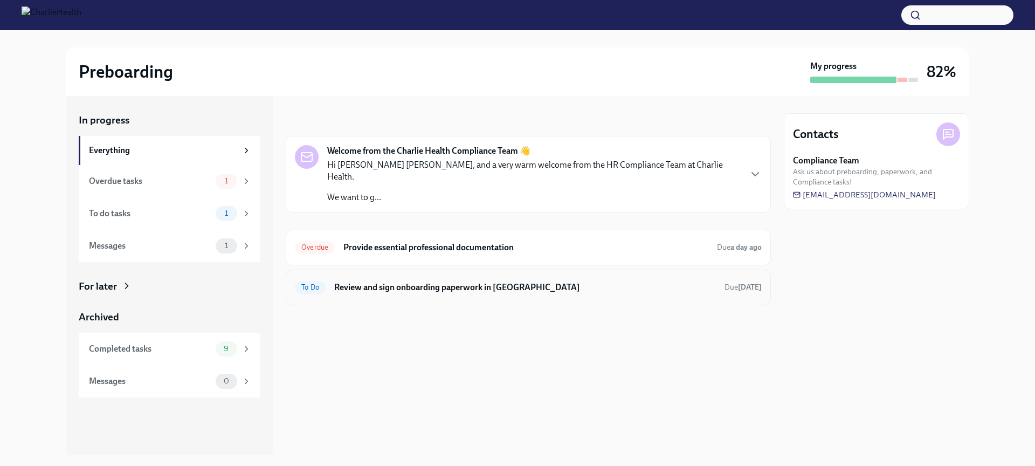
click at [401, 281] on h6 "Review and sign onboarding paperwork in [GEOGRAPHIC_DATA]" at bounding box center [525, 287] width 382 height 12
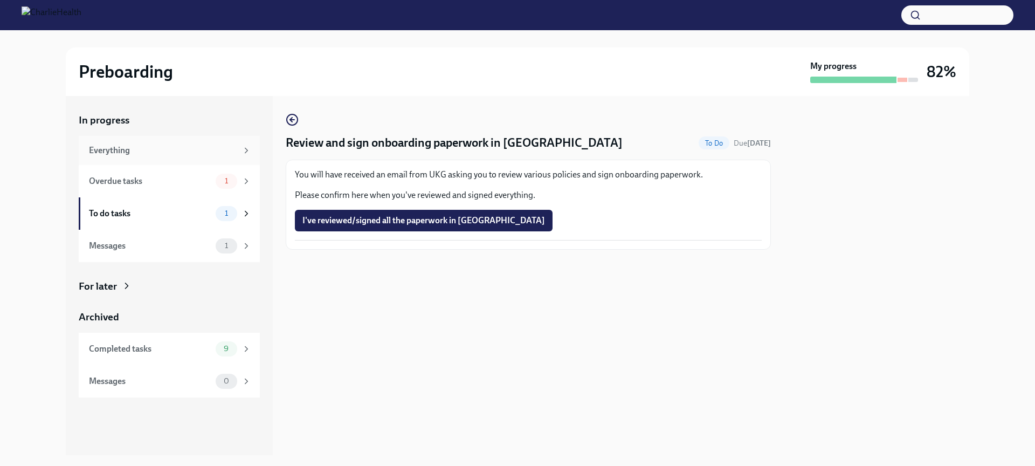
click at [150, 156] on div "Everything" at bounding box center [163, 151] width 148 height 12
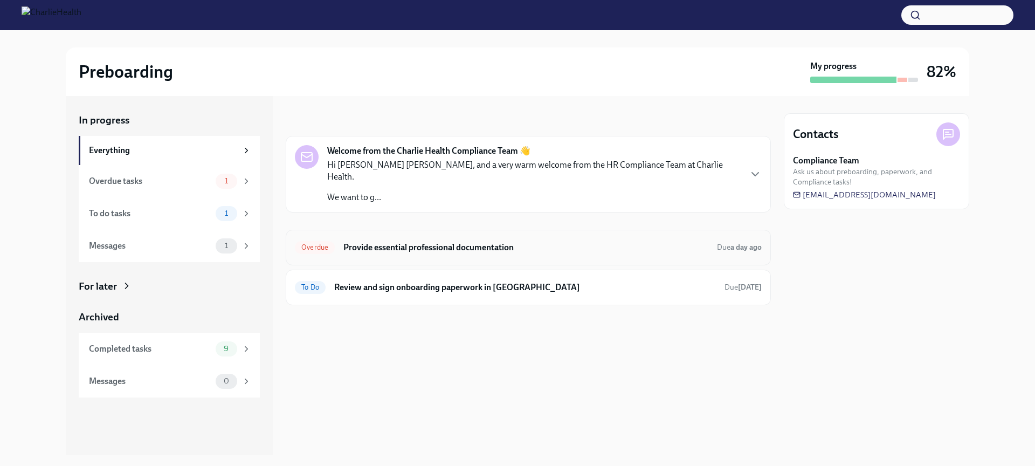
click at [408, 242] on h6 "Provide essential professional documentation" at bounding box center [526, 248] width 365 height 12
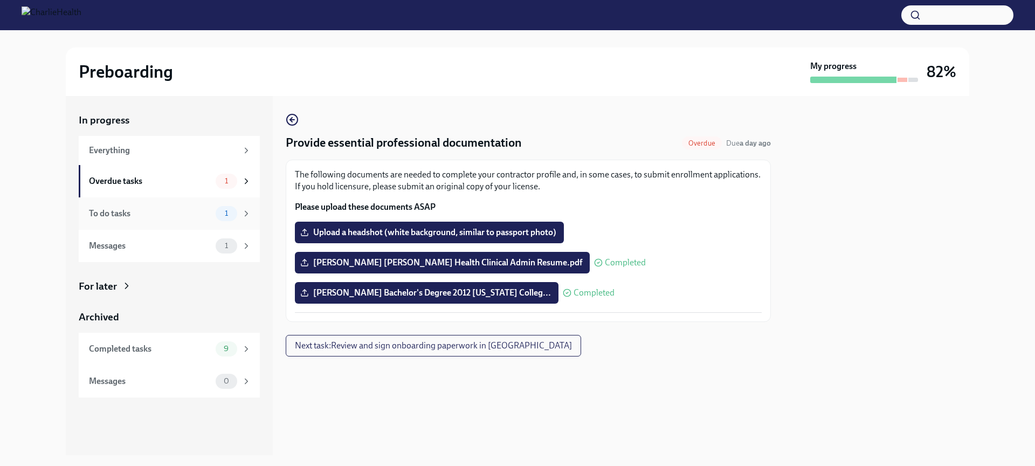
click at [159, 216] on div "To do tasks" at bounding box center [150, 214] width 122 height 12
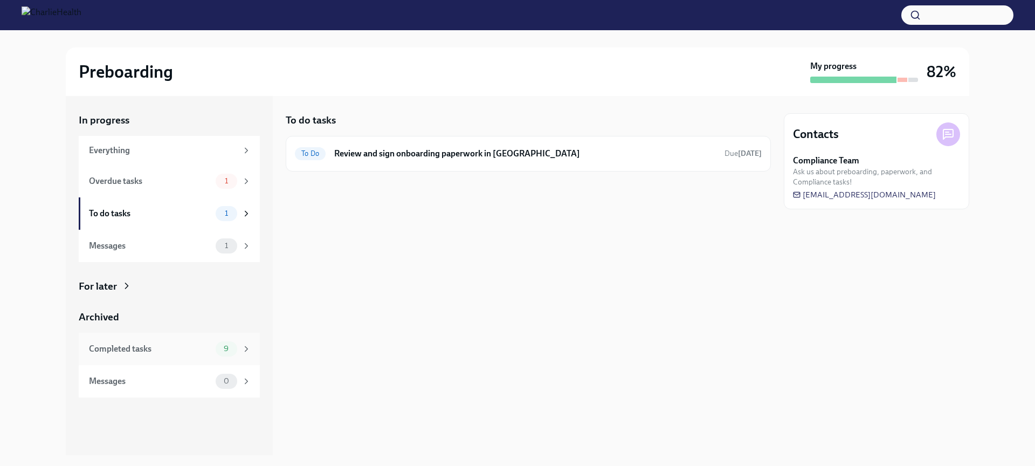
click at [162, 346] on div "Completed tasks" at bounding box center [150, 349] width 122 height 12
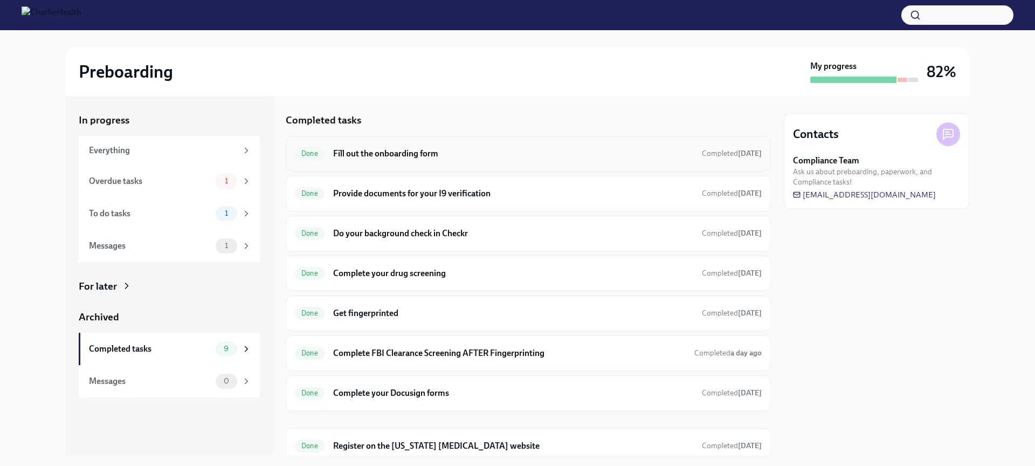
click at [499, 154] on h6 "Fill out the onboarding form" at bounding box center [513, 154] width 360 height 12
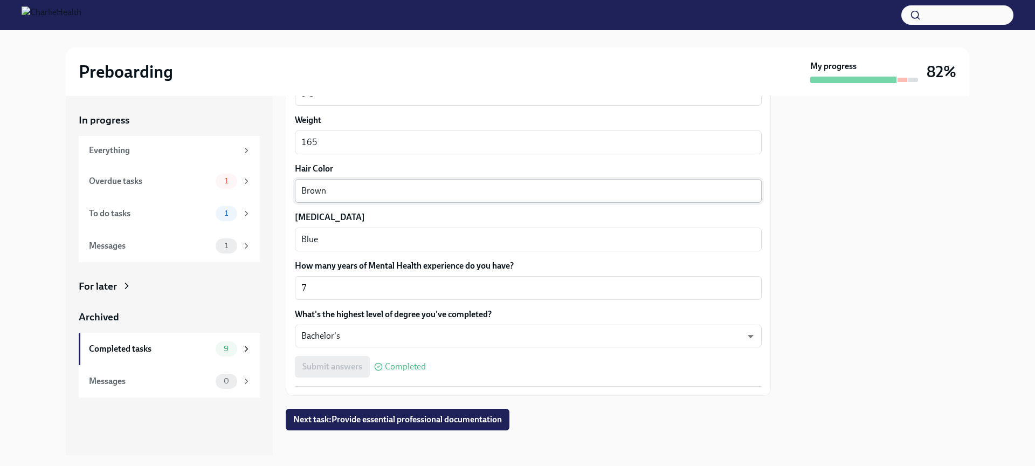
scroll to position [940, 0]
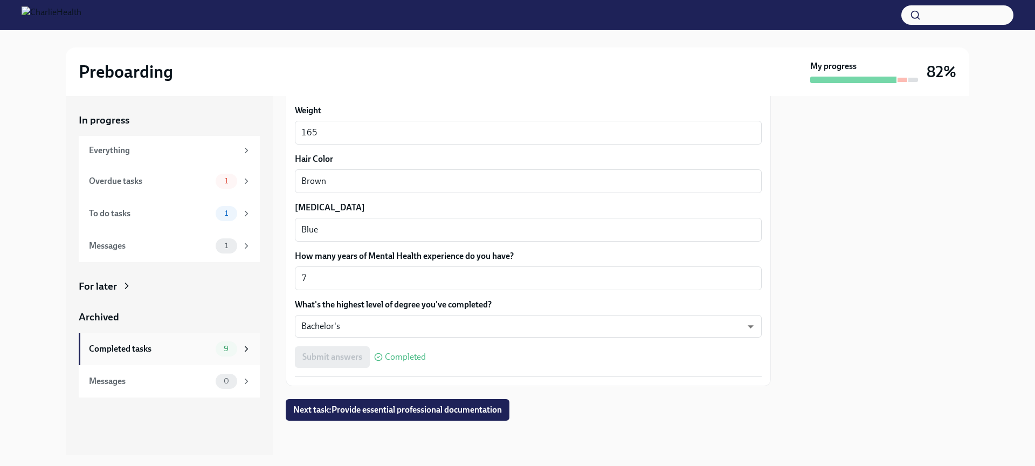
click at [181, 356] on div "Completed tasks 9" at bounding box center [170, 348] width 162 height 15
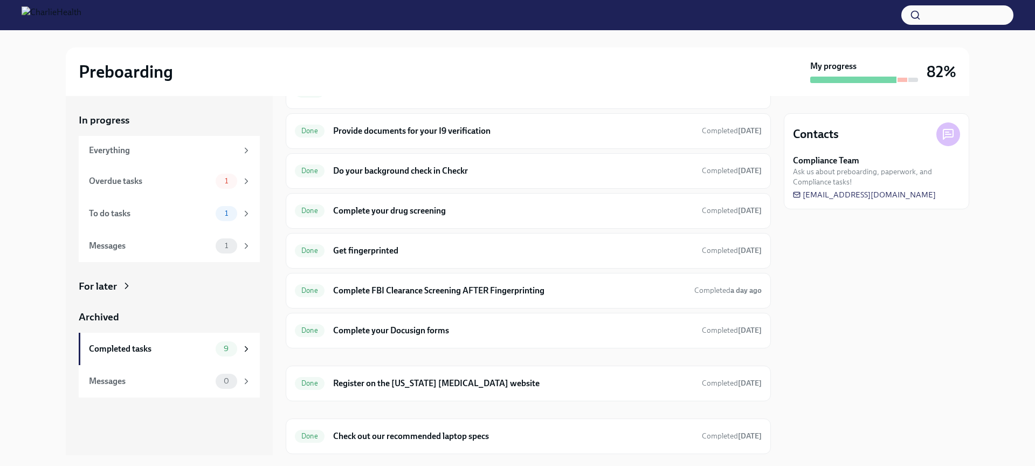
scroll to position [65, 0]
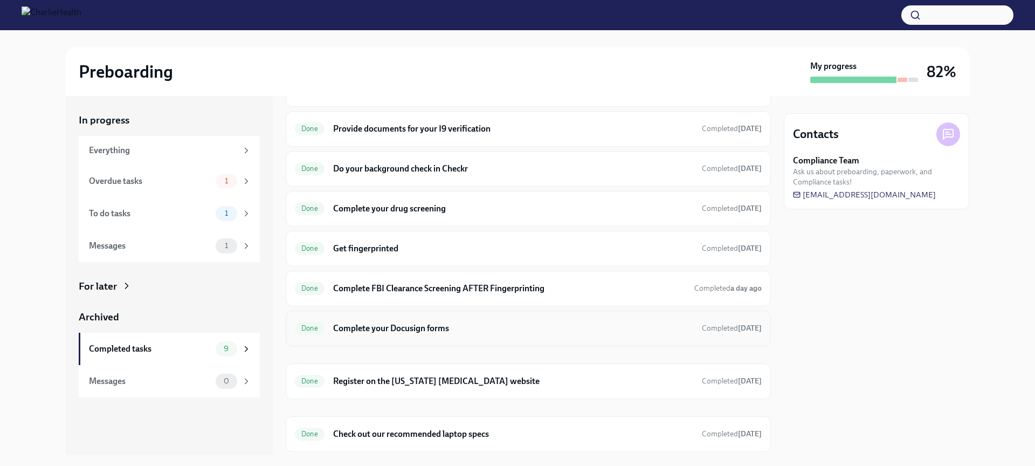
click at [446, 329] on h6 "Complete your Docusign forms" at bounding box center [513, 328] width 360 height 12
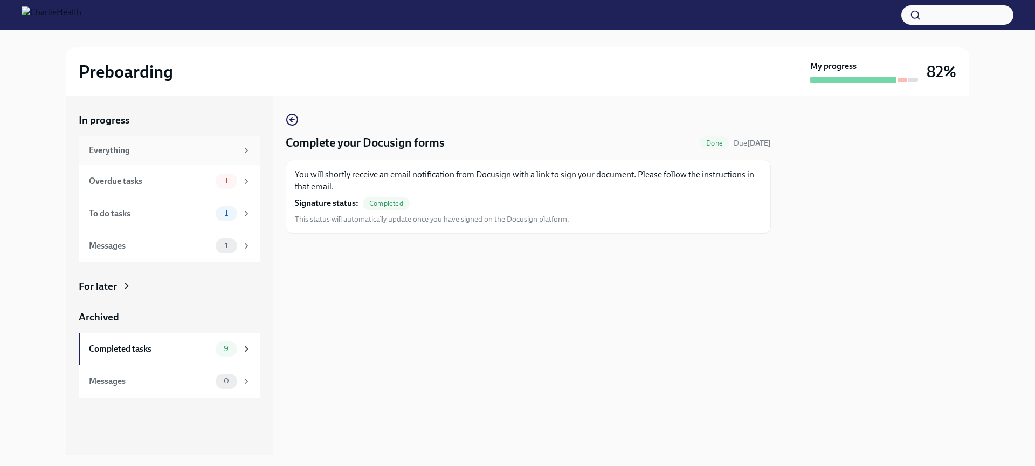
click at [177, 154] on div "Everything" at bounding box center [163, 151] width 148 height 12
